Goal: Check status: Check status

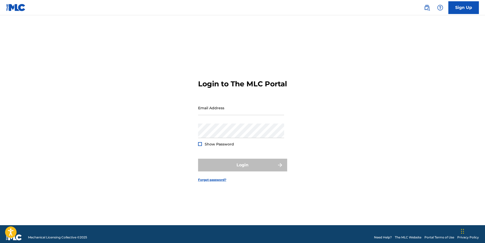
type input "[EMAIL_ADDRESS][DOMAIN_NAME]"
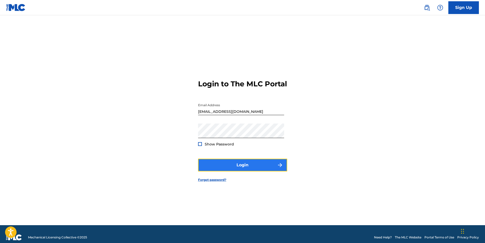
click at [215, 168] on button "Login" at bounding box center [242, 164] width 89 height 13
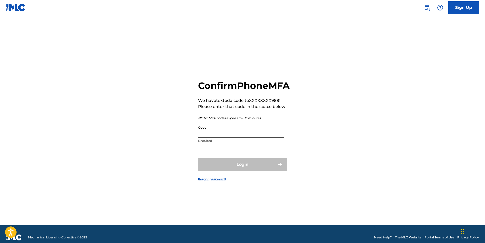
click at [209, 134] on input "Code" at bounding box center [241, 130] width 86 height 14
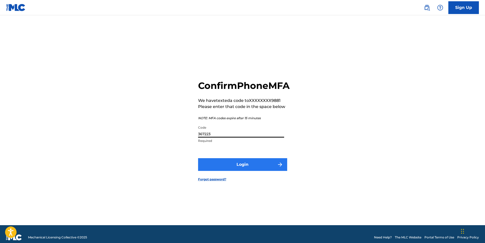
type input "367223"
click at [247, 171] on button "Login" at bounding box center [242, 164] width 89 height 13
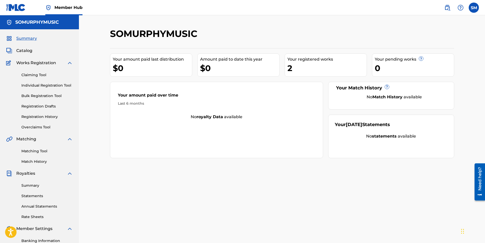
click at [310, 62] on div "Your registered works" at bounding box center [326, 59] width 79 height 6
click at [25, 52] on span "Catalog" at bounding box center [24, 51] width 16 height 6
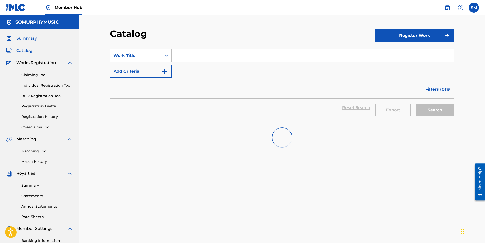
click at [30, 38] on span "Summary" at bounding box center [26, 38] width 21 height 6
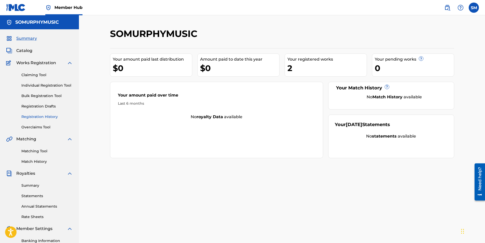
click at [43, 116] on link "Registration History" at bounding box center [46, 116] width 51 height 5
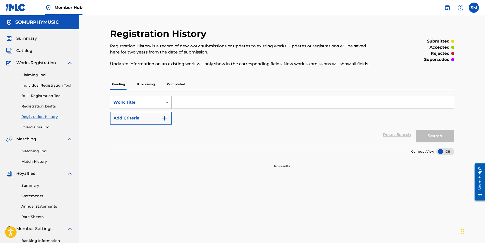
click at [140, 84] on p "Processing" at bounding box center [146, 84] width 21 height 11
click at [181, 84] on p "Completed" at bounding box center [175, 84] width 21 height 11
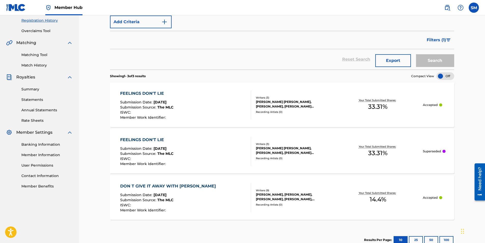
scroll to position [102, 0]
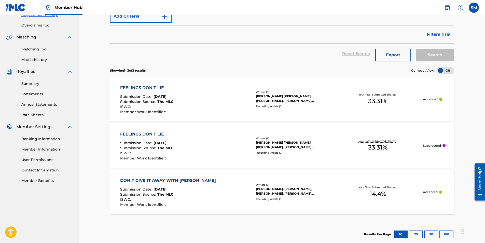
click at [279, 94] on div "[PERSON_NAME] [PERSON_NAME], [PERSON_NAME], [PERSON_NAME] [PERSON_NAME]" at bounding box center [294, 98] width 77 height 9
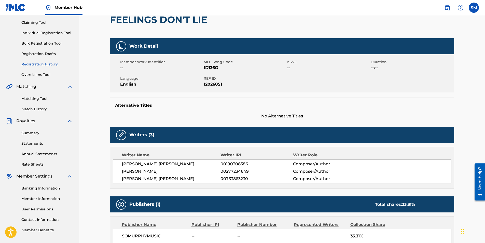
scroll to position [51, 0]
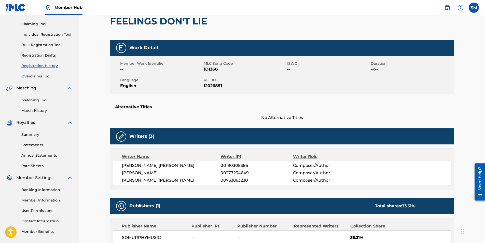
click at [119, 136] on img at bounding box center [121, 136] width 6 height 6
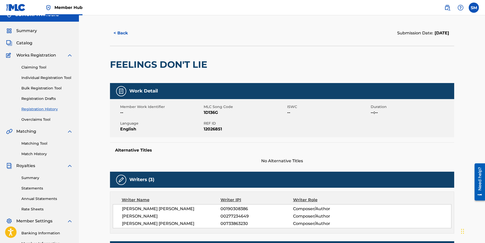
scroll to position [0, 0]
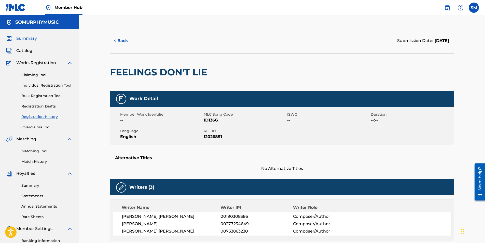
click at [33, 38] on span "Summary" at bounding box center [26, 38] width 21 height 6
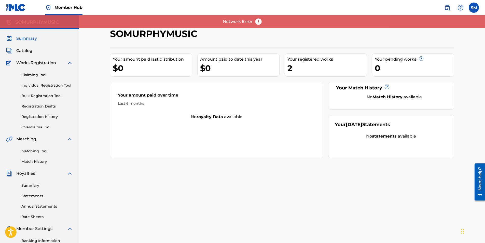
click at [258, 23] on img at bounding box center [258, 22] width 8 height 8
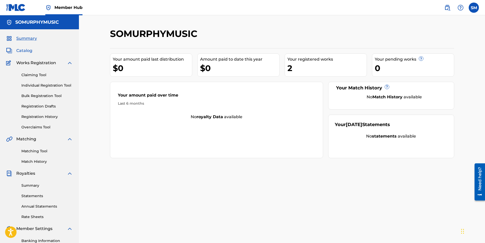
click at [25, 51] on span "Catalog" at bounding box center [24, 51] width 16 height 6
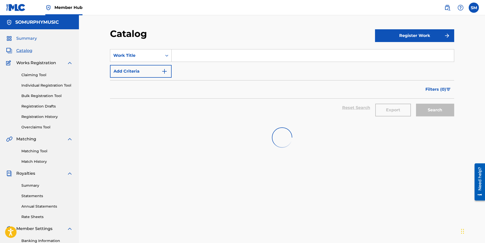
click at [27, 38] on span "Summary" at bounding box center [26, 38] width 21 height 6
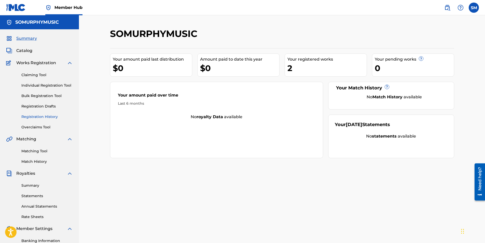
click at [45, 116] on link "Registration History" at bounding box center [46, 116] width 51 height 5
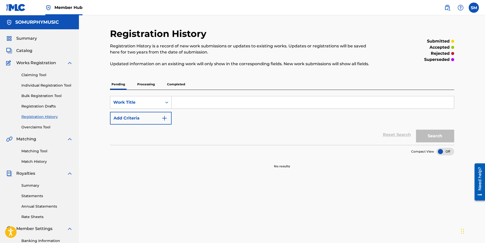
click at [171, 84] on p "Completed" at bounding box center [175, 84] width 21 height 11
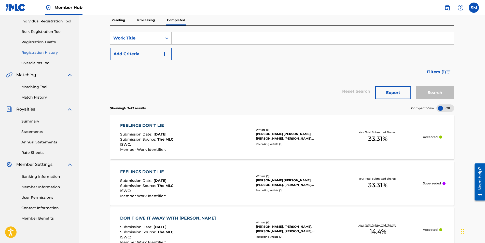
scroll to position [76, 0]
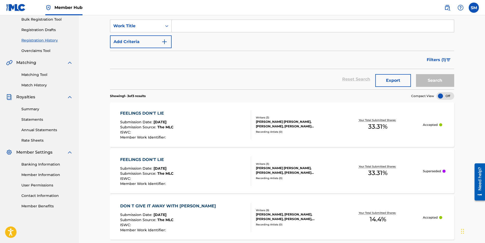
click at [166, 123] on span "[DATE]" at bounding box center [159, 122] width 13 height 5
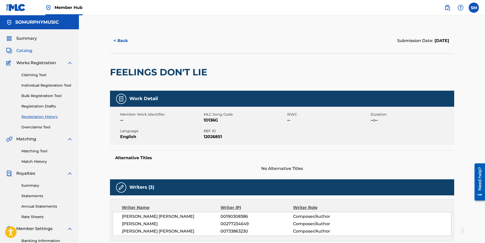
click at [16, 51] on link "Catalog" at bounding box center [19, 51] width 26 height 6
